Goal: Communication & Community: Answer question/provide support

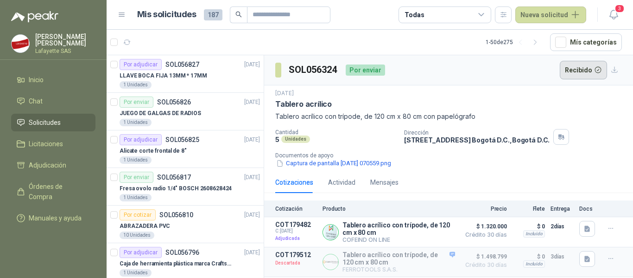
scroll to position [232, 0]
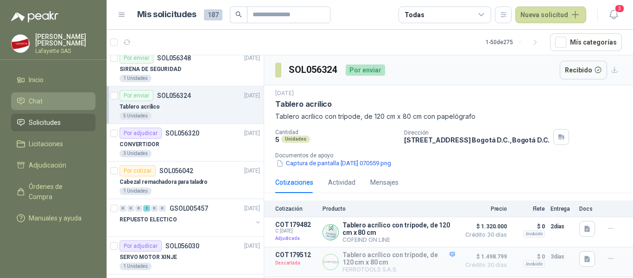
click at [58, 99] on li "Chat" at bounding box center [53, 101] width 73 height 10
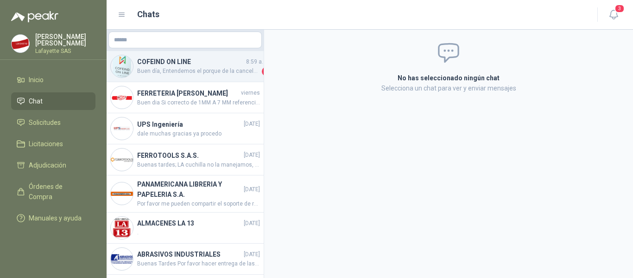
click at [169, 65] on h4 "COFEIND ON LINE" at bounding box center [190, 62] width 107 height 10
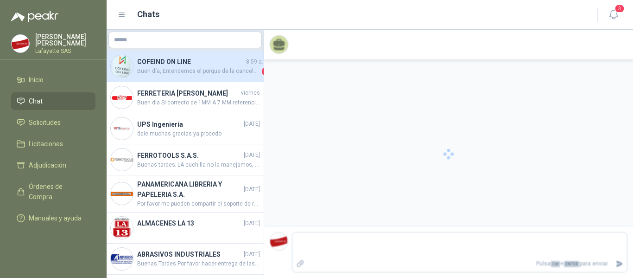
scroll to position [1045, 0]
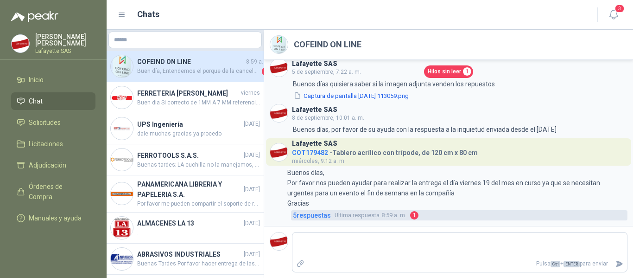
click at [318, 214] on span "5 respuesta s" at bounding box center [312, 215] width 38 height 10
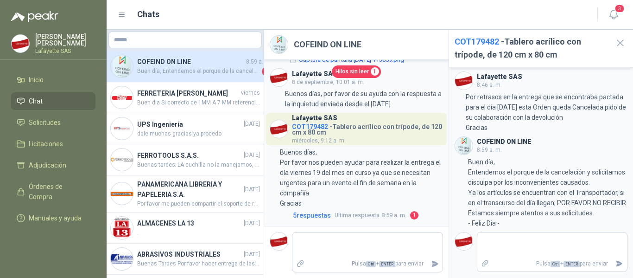
scroll to position [1461, 0]
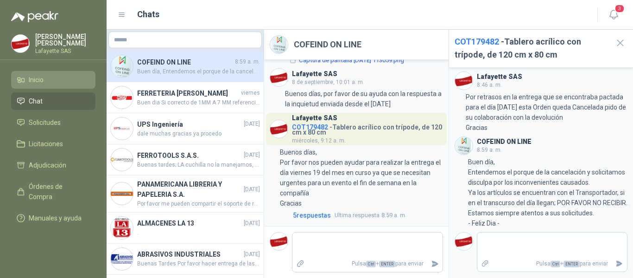
click at [45, 83] on li "Inicio" at bounding box center [53, 80] width 73 height 10
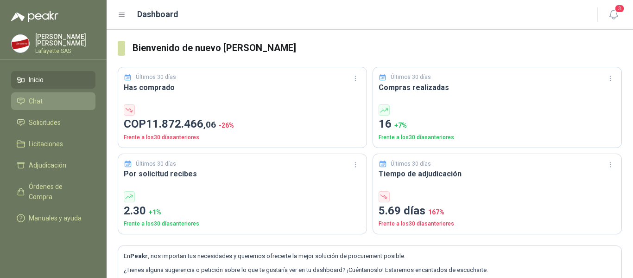
click at [49, 102] on li "Chat" at bounding box center [53, 101] width 73 height 10
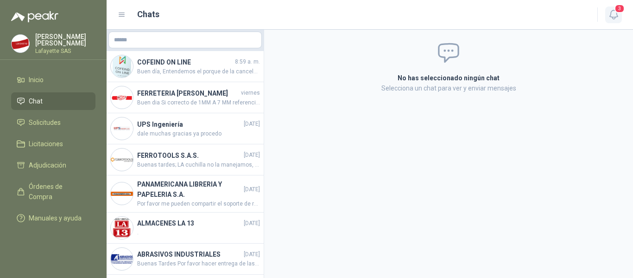
click at [611, 15] on icon "button" at bounding box center [614, 15] width 12 height 12
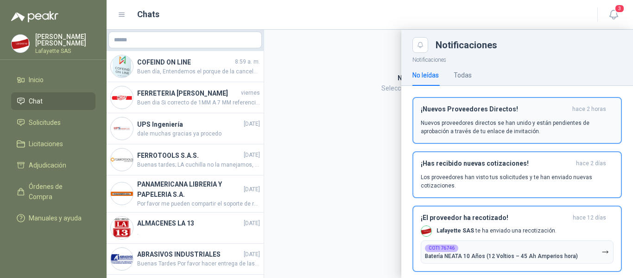
click at [558, 125] on p "Nuevos proveedores directos se han unido y están pendientes de aprobación a tra…" at bounding box center [517, 127] width 193 height 17
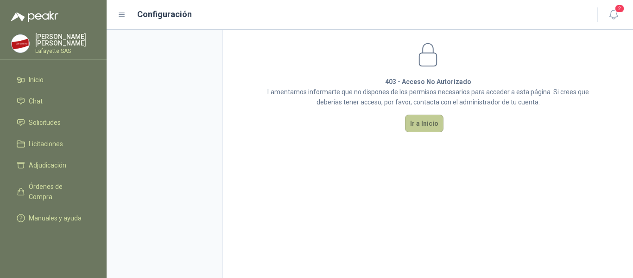
click at [417, 121] on button "Ir a Inicio" at bounding box center [424, 124] width 38 height 18
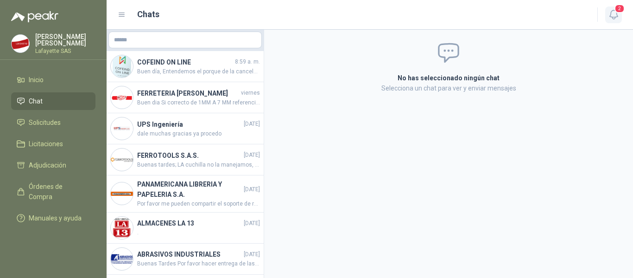
click at [613, 15] on icon "button" at bounding box center [614, 15] width 12 height 12
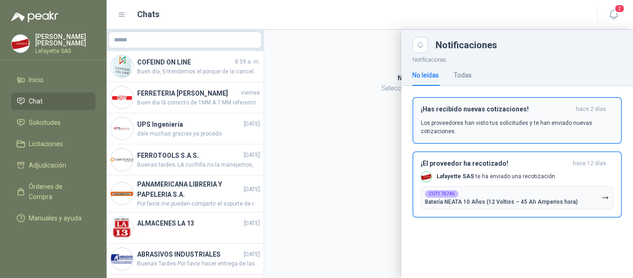
click at [535, 128] on p "Los proveedores han visto tus solicitudes y te han enviado nuevas cotizaciones." at bounding box center [517, 127] width 193 height 17
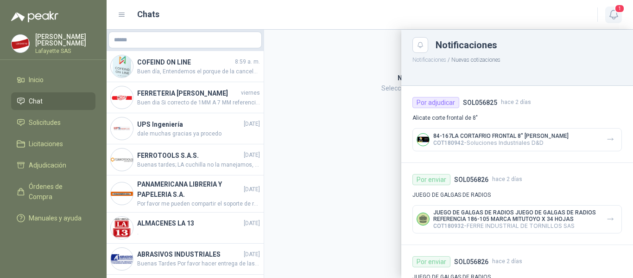
click at [614, 15] on icon "button" at bounding box center [614, 15] width 12 height 12
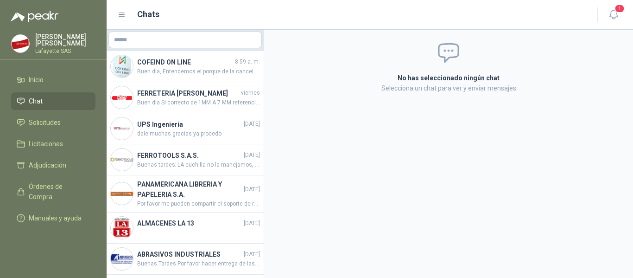
click at [611, 24] on header "Chats 1" at bounding box center [370, 15] width 527 height 30
click at [612, 20] on button "1" at bounding box center [613, 14] width 17 height 17
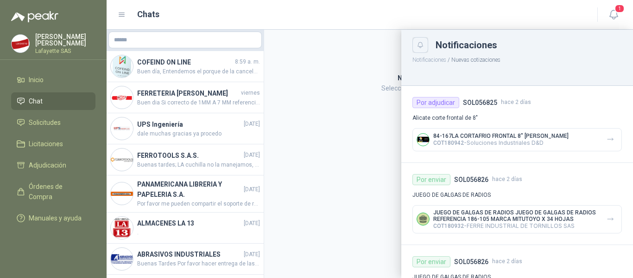
click at [427, 50] on button "Close" at bounding box center [421, 45] width 16 height 16
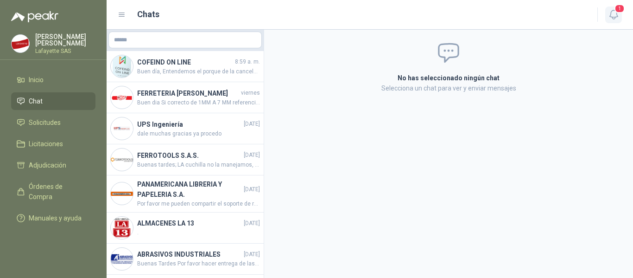
click at [606, 15] on button "1" at bounding box center [613, 14] width 17 height 17
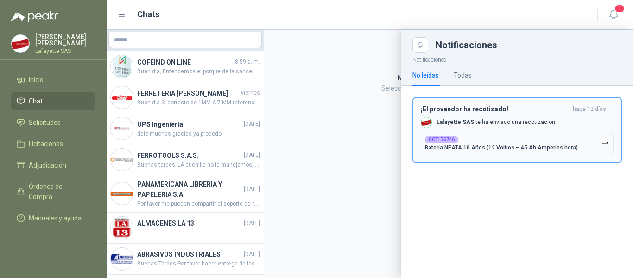
click at [510, 132] on button "COT176746 Batería NEATA 10 Años (12 Voltios – 45 Ah Amperios hora)" at bounding box center [517, 143] width 193 height 23
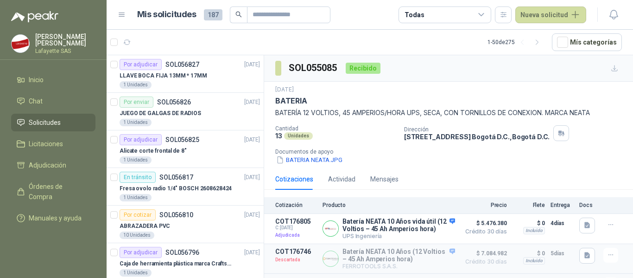
scroll to position [32, 0]
